Goal: Information Seeking & Learning: Learn about a topic

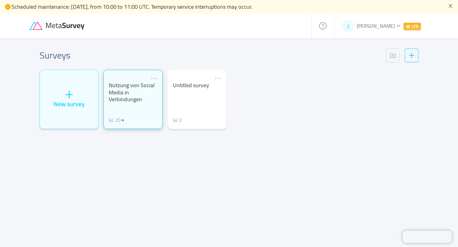
click at [133, 107] on div "Nutzung von Social Media in Verbindungen 20" at bounding box center [133, 103] width 48 height 42
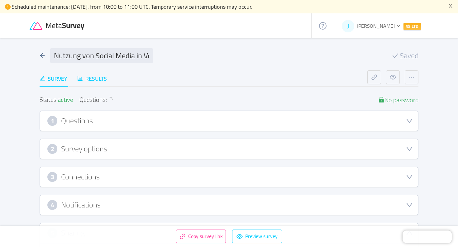
click at [97, 80] on div "Results" at bounding box center [92, 78] width 30 height 8
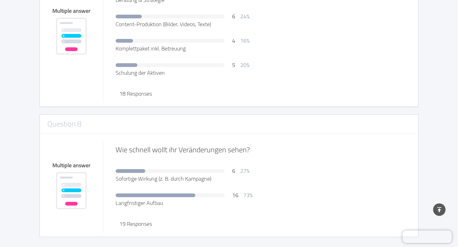
scroll to position [1206, 0]
